Goal: Task Accomplishment & Management: Manage account settings

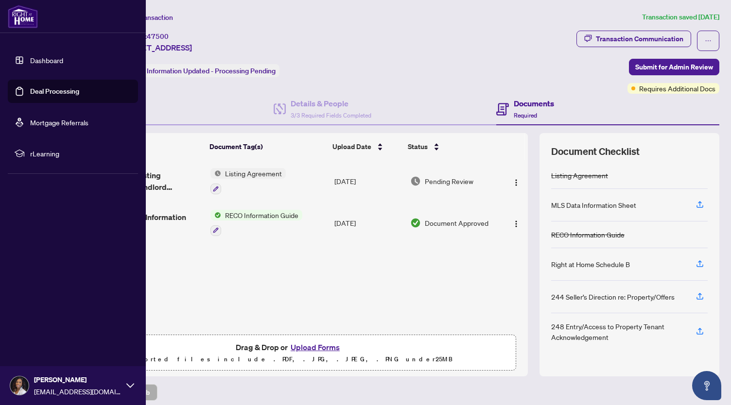
click at [30, 59] on link "Dashboard" at bounding box center [46, 60] width 33 height 9
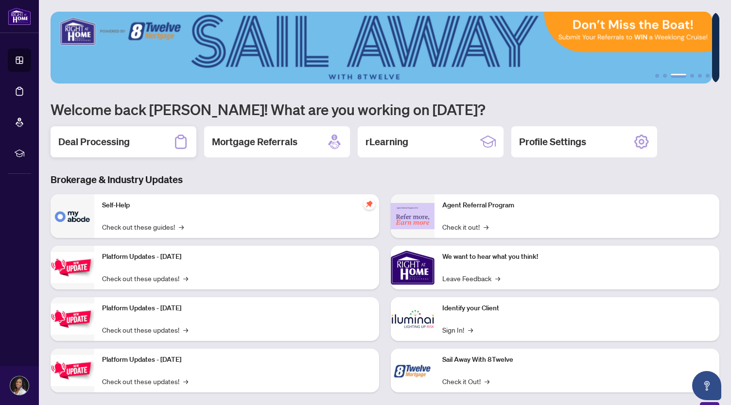
click at [147, 140] on div "Deal Processing" at bounding box center [124, 141] width 146 height 31
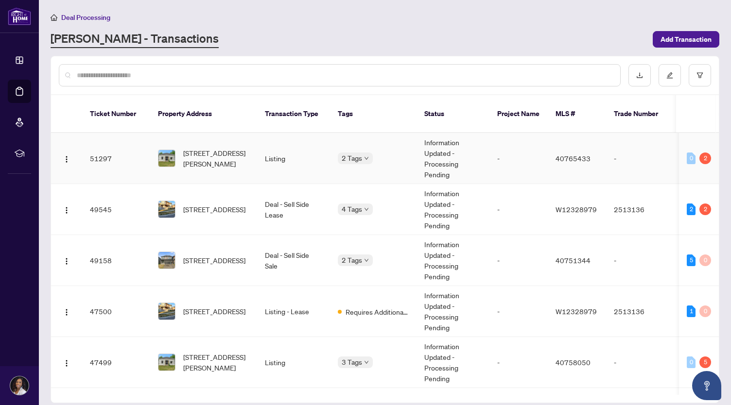
click at [705, 153] on div "2" at bounding box center [705, 159] width 12 height 12
click at [680, 150] on td "0 2" at bounding box center [699, 158] width 40 height 51
click at [689, 153] on div "0" at bounding box center [691, 159] width 9 height 12
click at [700, 153] on div "2" at bounding box center [705, 159] width 12 height 12
click at [286, 149] on td "Listing" at bounding box center [293, 158] width 73 height 51
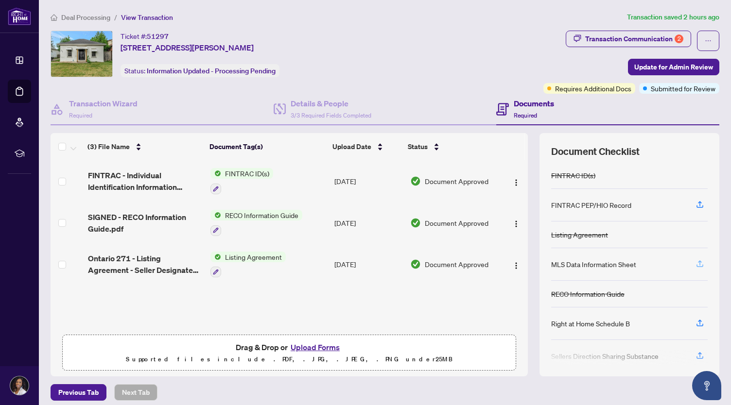
click at [698, 260] on icon "button" at bounding box center [700, 262] width 4 height 5
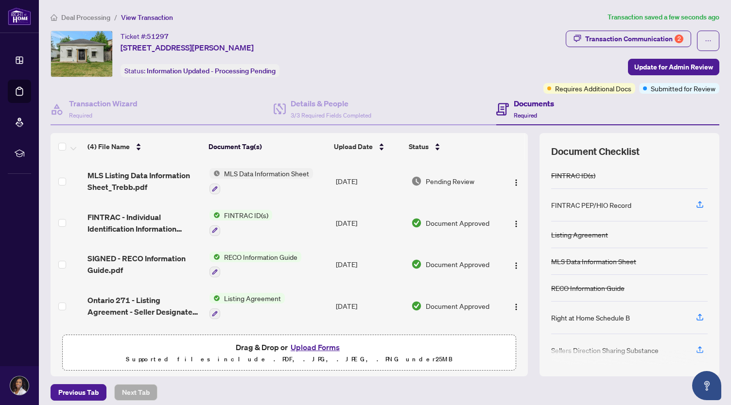
click at [299, 343] on button "Upload Forms" at bounding box center [315, 347] width 55 height 13
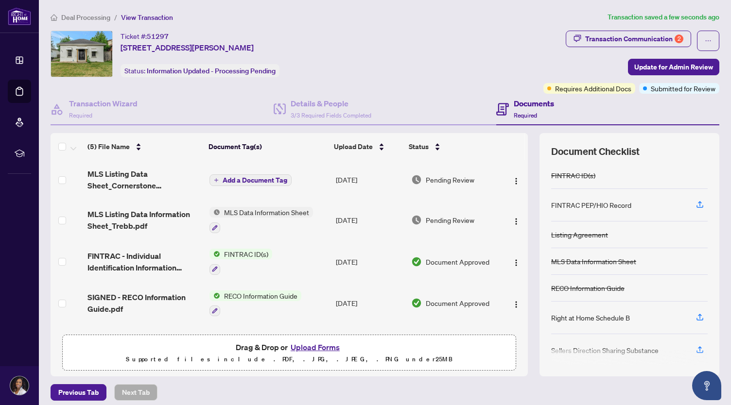
scroll to position [5, 0]
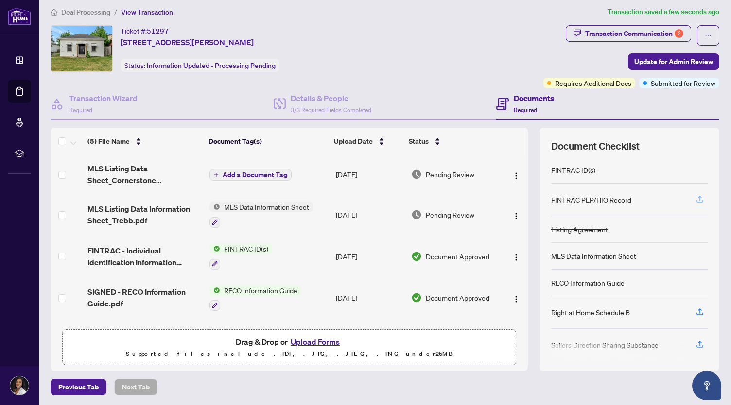
click at [697, 196] on button "button" at bounding box center [700, 199] width 16 height 17
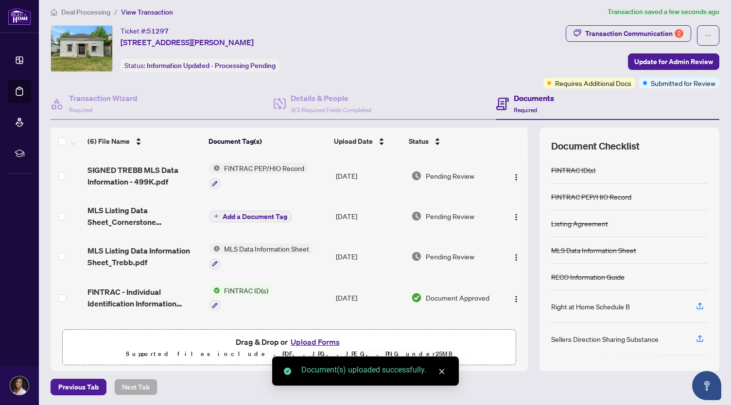
click at [316, 340] on button "Upload Forms" at bounding box center [315, 342] width 55 height 13
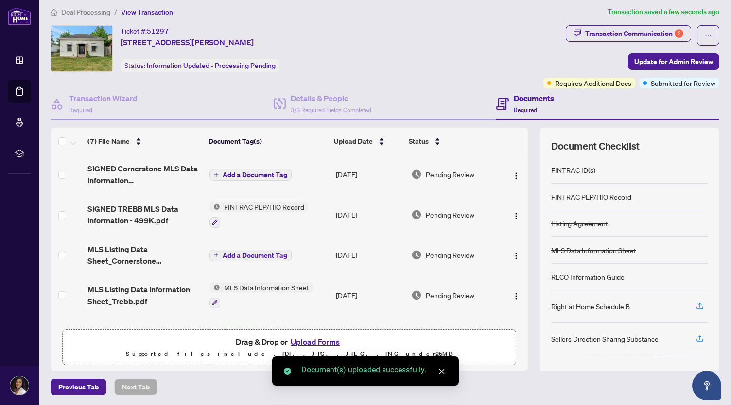
click at [320, 339] on button "Upload Forms" at bounding box center [315, 342] width 55 height 13
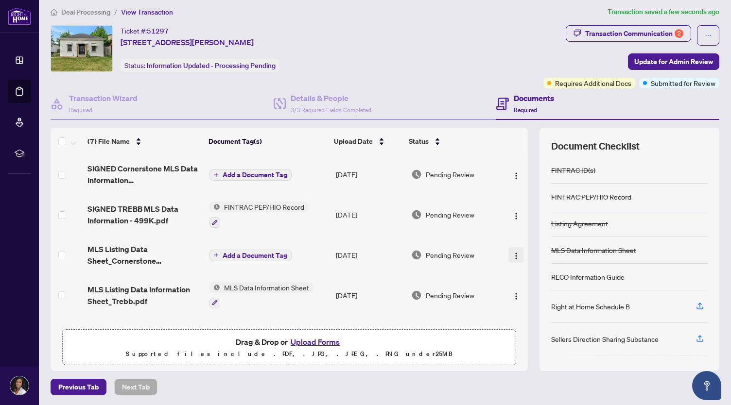
click at [510, 254] on button "button" at bounding box center [516, 255] width 16 height 16
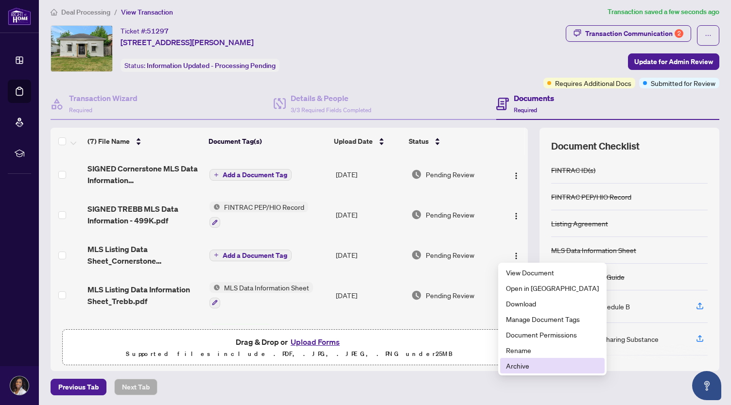
click at [511, 368] on span "Archive" at bounding box center [552, 366] width 93 height 11
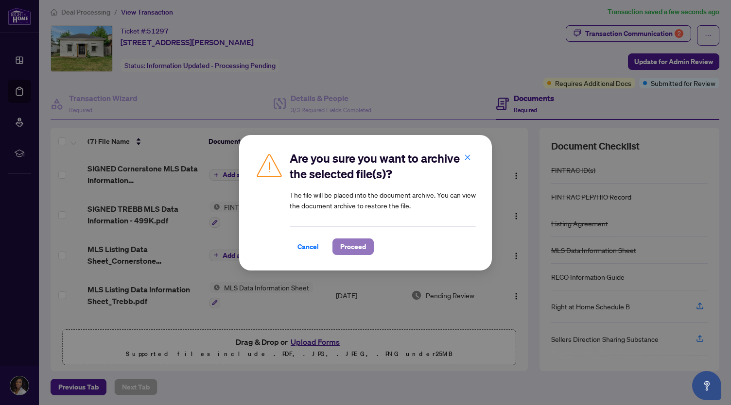
click at [342, 245] on span "Proceed" at bounding box center [353, 247] width 26 height 16
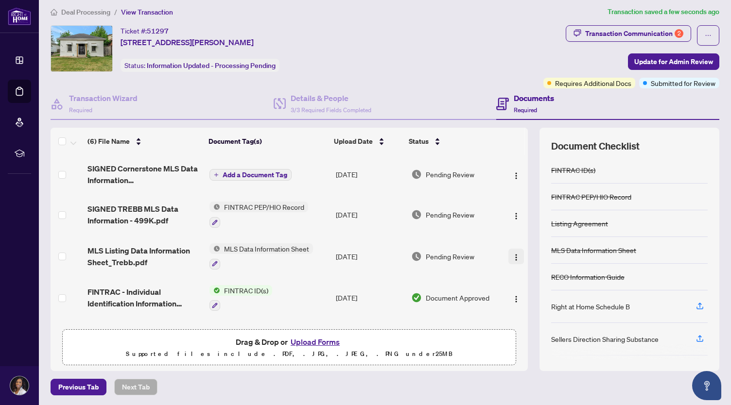
click at [512, 254] on img "button" at bounding box center [516, 258] width 8 height 8
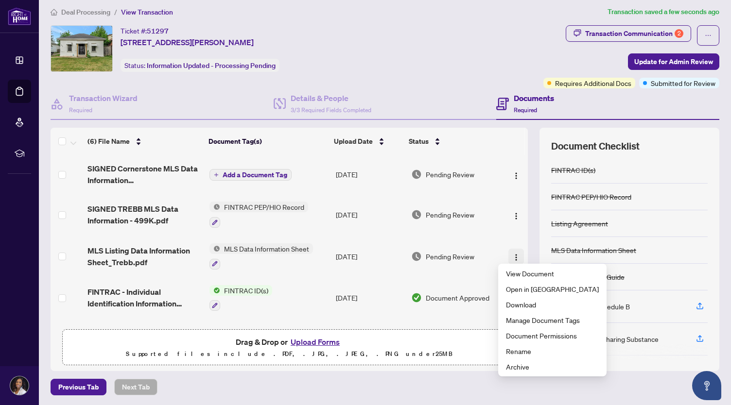
click at [512, 254] on img "button" at bounding box center [516, 258] width 8 height 8
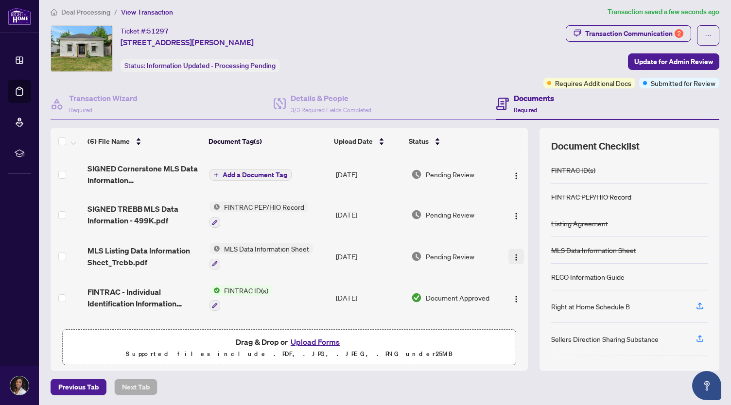
click at [512, 254] on img "button" at bounding box center [516, 258] width 8 height 8
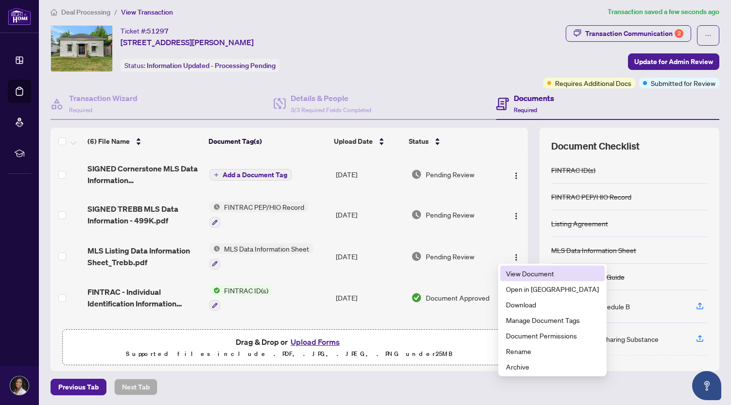
click at [510, 273] on span "View Document" at bounding box center [552, 273] width 93 height 11
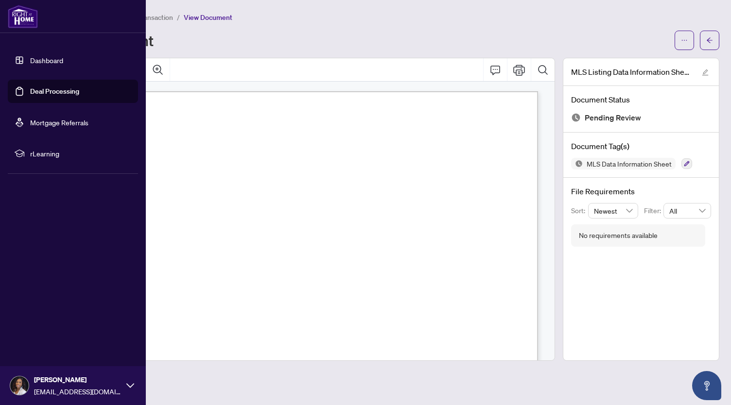
click at [42, 73] on ul "Dashboard Deal Processing Mortgage Referrals rLearning" at bounding box center [73, 107] width 130 height 117
click at [28, 106] on ul "Dashboard Deal Processing Mortgage Referrals rLearning" at bounding box center [73, 107] width 130 height 117
click at [34, 96] on link "Deal Processing" at bounding box center [54, 91] width 49 height 9
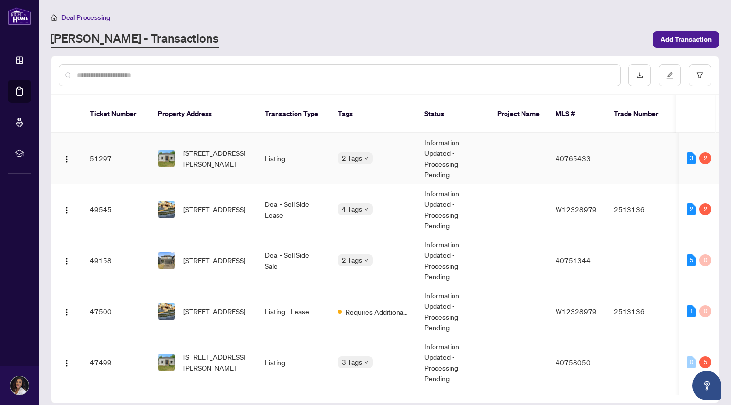
click at [333, 156] on td "2 Tags" at bounding box center [373, 158] width 86 height 51
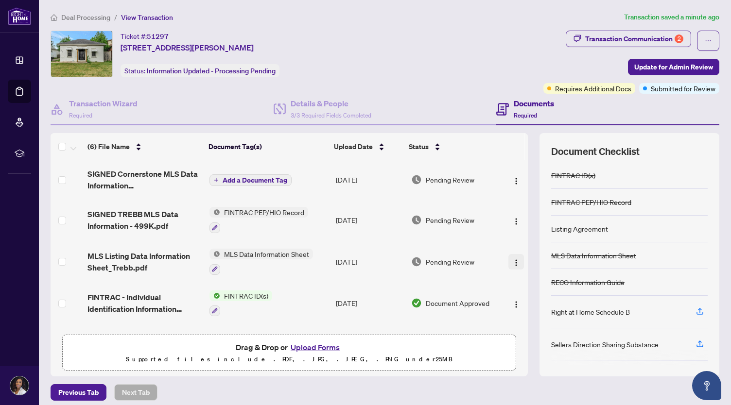
click at [512, 264] on img "button" at bounding box center [516, 263] width 8 height 8
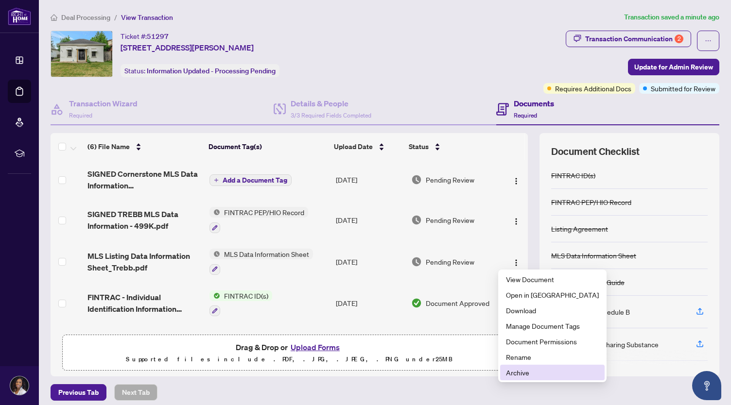
click at [519, 377] on span "Archive" at bounding box center [552, 372] width 93 height 11
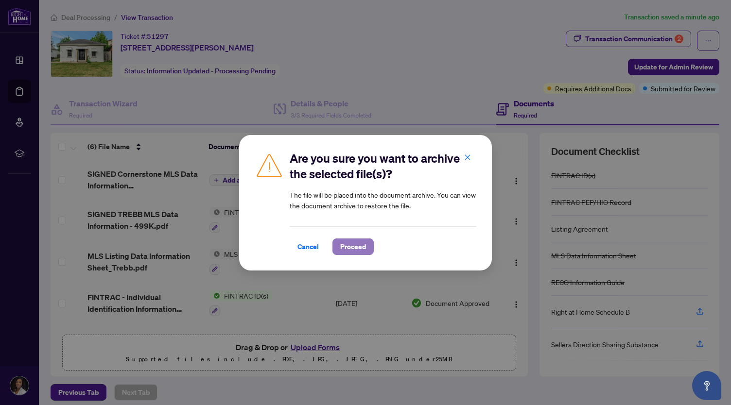
click at [363, 246] on span "Proceed" at bounding box center [353, 247] width 26 height 16
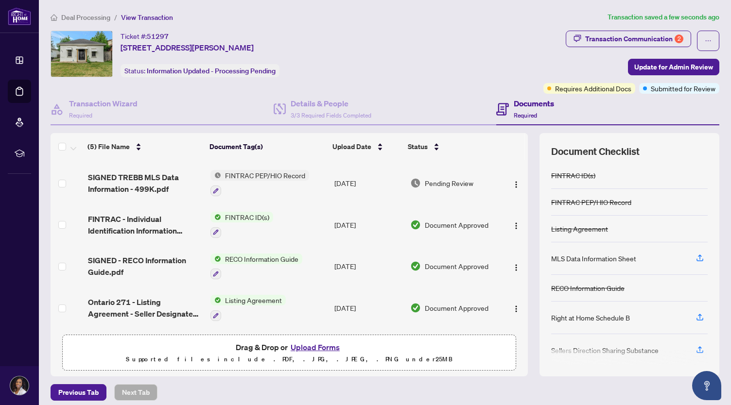
scroll to position [5, 0]
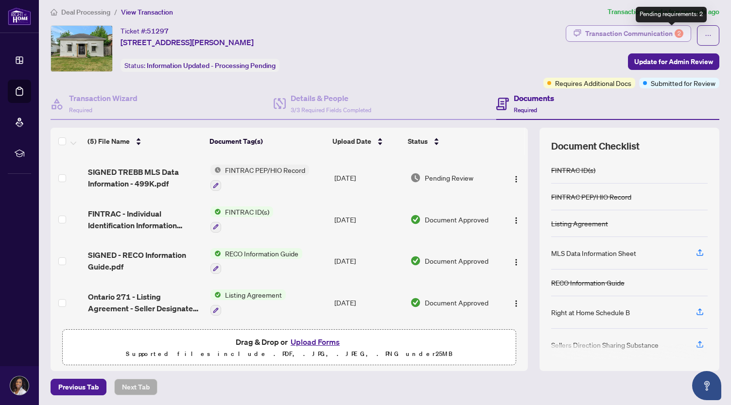
click at [674, 31] on div "2" at bounding box center [678, 33] width 9 height 9
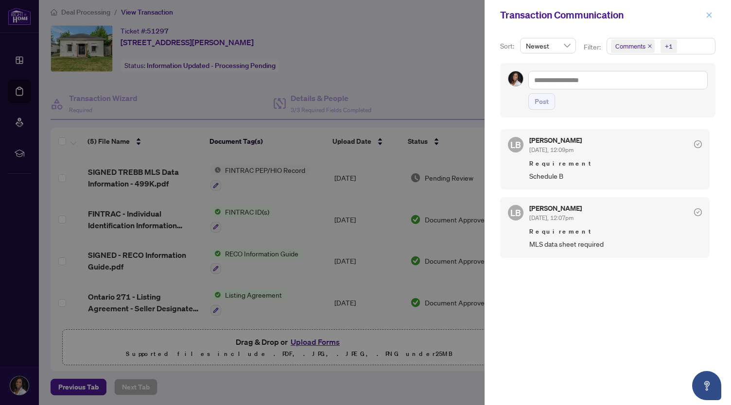
click at [708, 13] on icon "close" at bounding box center [709, 15] width 7 height 7
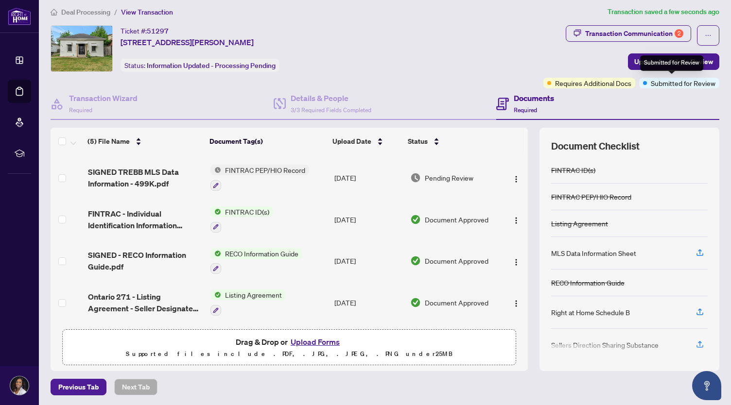
click at [678, 69] on div "Submitted for Review" at bounding box center [671, 63] width 63 height 16
click at [645, 61] on div "Submitted for Review" at bounding box center [671, 63] width 63 height 16
click at [638, 61] on span "Update for Admin Review" at bounding box center [673, 62] width 79 height 16
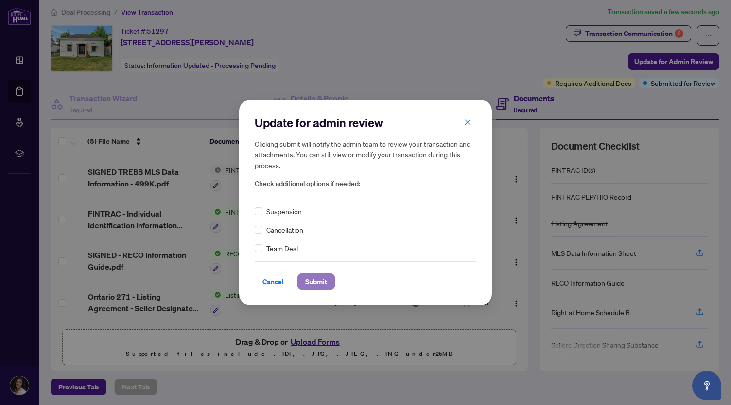
click at [312, 277] on span "Submit" at bounding box center [316, 282] width 22 height 16
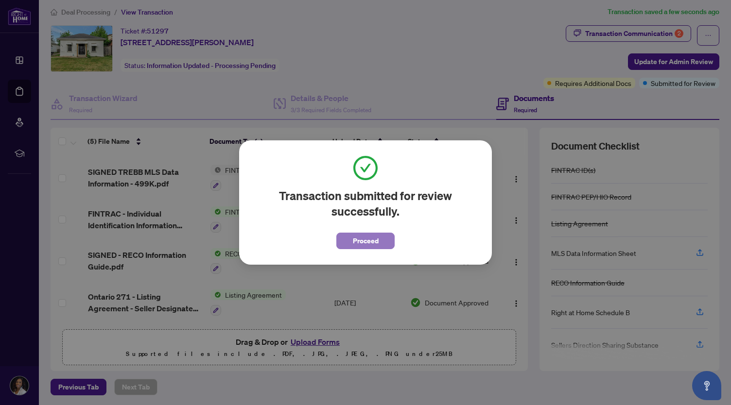
click at [356, 239] on span "Proceed" at bounding box center [366, 241] width 26 height 16
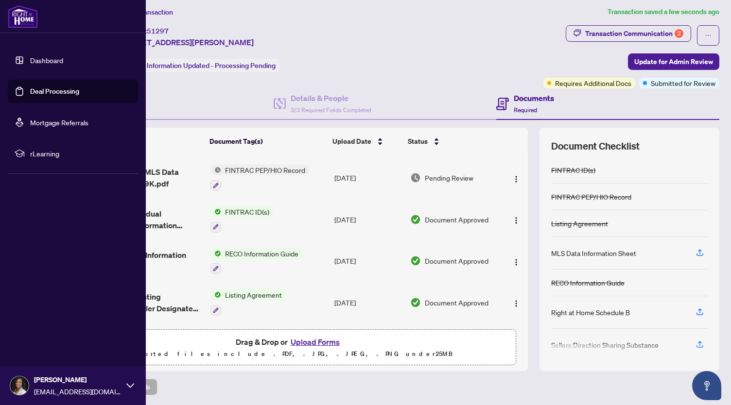
click at [30, 65] on link "Dashboard" at bounding box center [46, 60] width 33 height 9
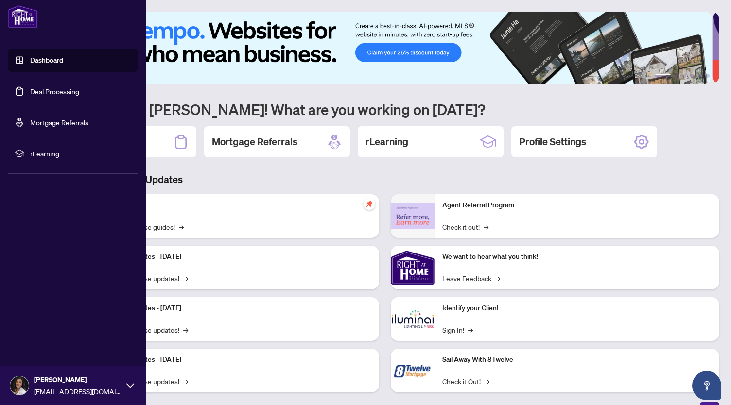
click at [38, 93] on link "Deal Processing" at bounding box center [54, 91] width 49 height 9
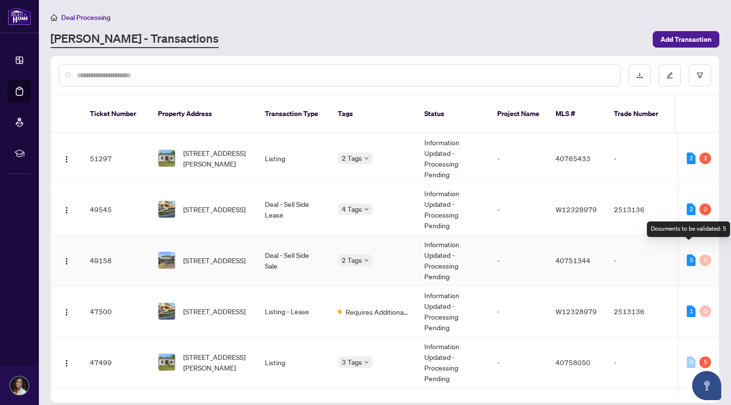
click at [688, 255] on div "5" at bounding box center [691, 261] width 9 height 12
click at [70, 253] on button "button" at bounding box center [67, 261] width 16 height 16
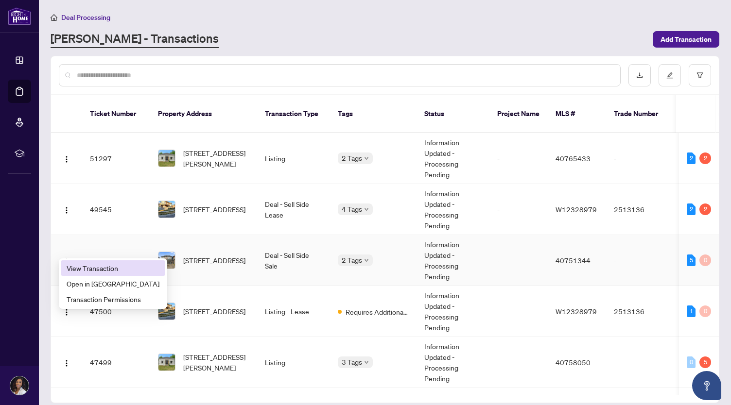
click at [93, 274] on li "View Transaction" at bounding box center [113, 268] width 104 height 16
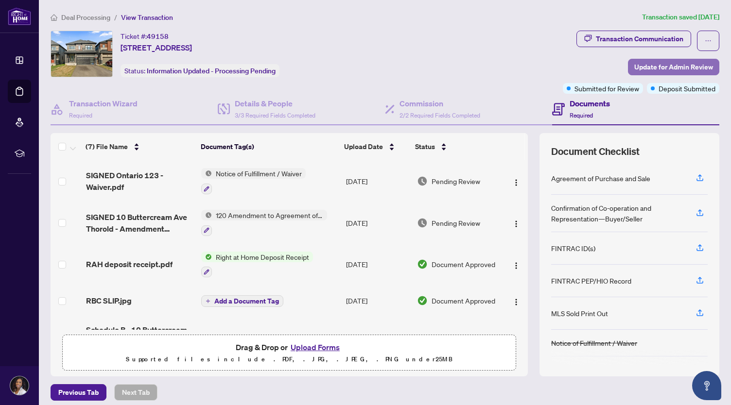
click at [640, 63] on span "Update for Admin Review" at bounding box center [673, 67] width 79 height 16
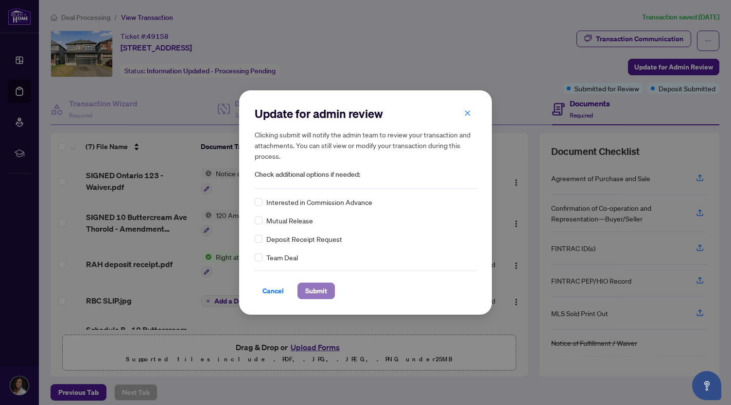
click at [318, 289] on span "Submit" at bounding box center [316, 291] width 22 height 16
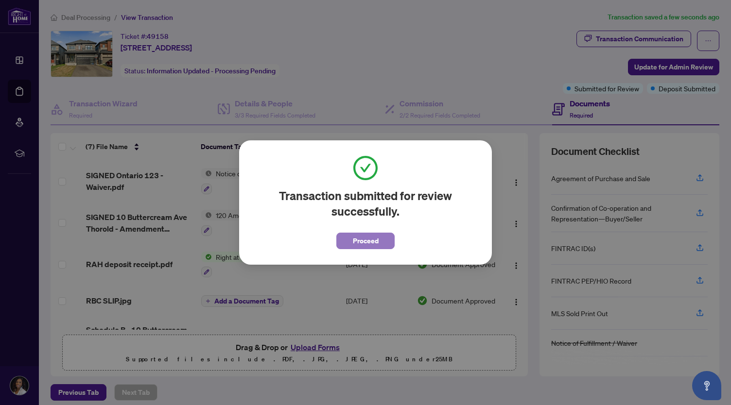
click at [367, 238] on span "Proceed" at bounding box center [366, 241] width 26 height 16
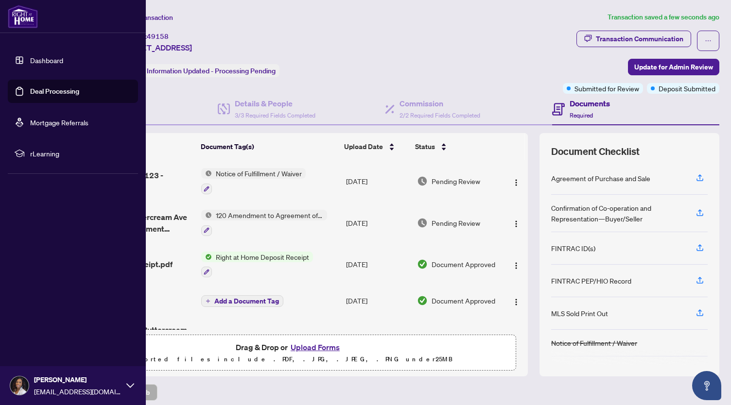
click at [30, 62] on link "Dashboard" at bounding box center [46, 60] width 33 height 9
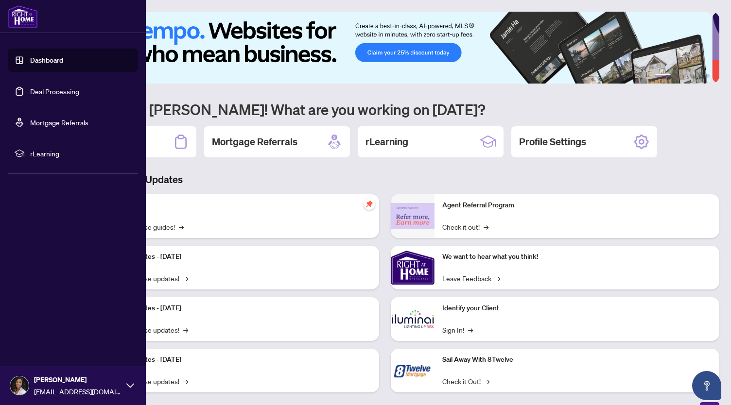
click at [38, 94] on link "Deal Processing" at bounding box center [54, 91] width 49 height 9
